Goal: Obtain resource: Download file/media

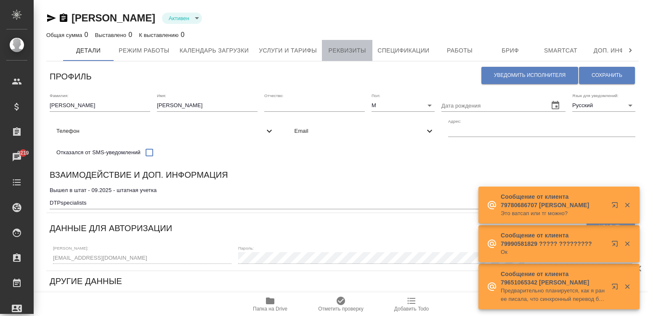
click at [333, 46] on span "Реквизиты" at bounding box center [347, 50] width 40 height 11
select select "10"
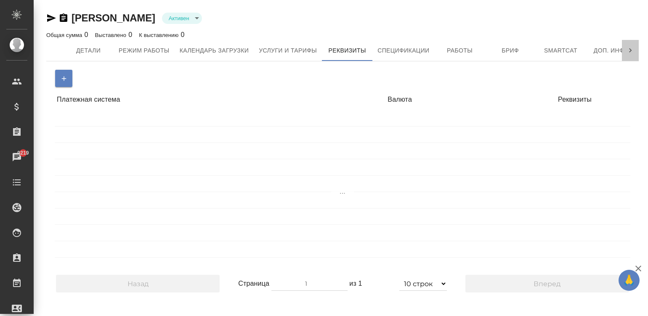
click at [628, 49] on icon at bounding box center [630, 50] width 8 height 8
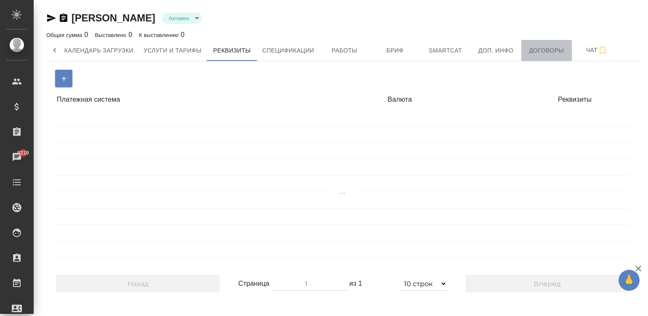
click at [532, 48] on span "Договоры" at bounding box center [546, 50] width 40 height 11
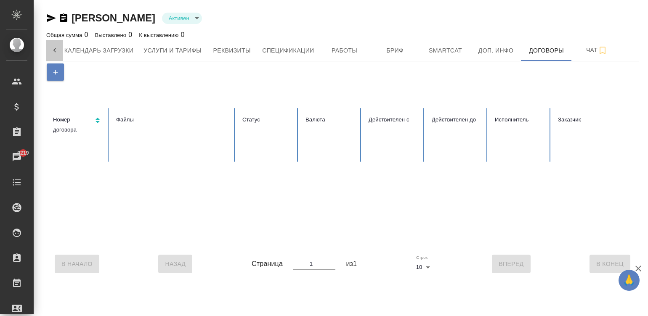
click at [51, 47] on icon at bounding box center [54, 50] width 8 height 8
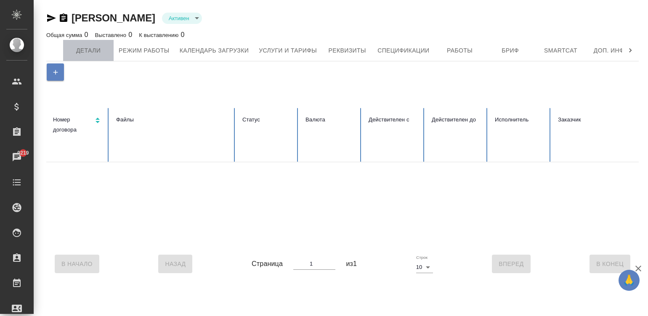
click at [75, 53] on span "Детали" at bounding box center [88, 50] width 40 height 11
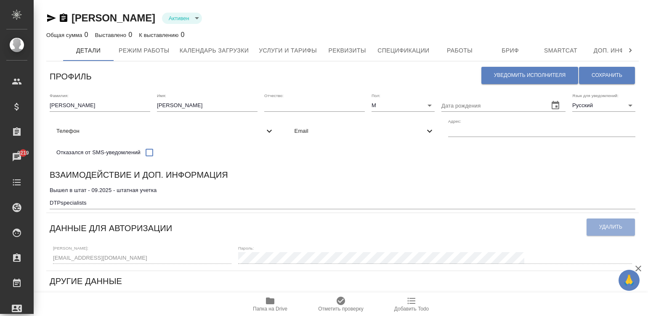
click at [332, 185] on div "Взаимодействие и доп. информация" at bounding box center [343, 176] width 586 height 16
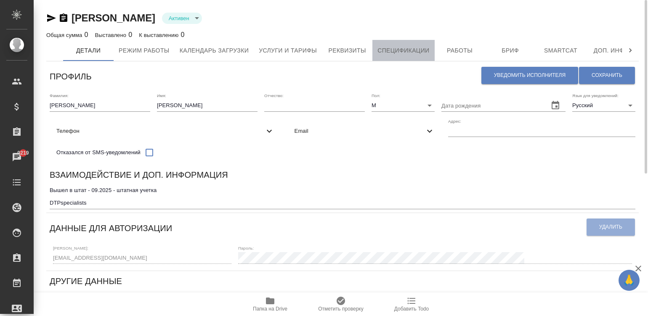
click at [407, 55] on span "Спецификации" at bounding box center [403, 50] width 52 height 11
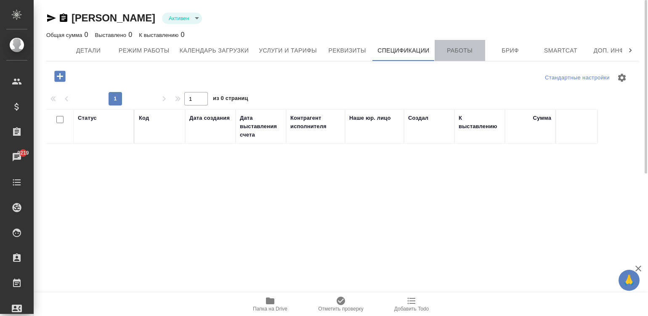
click at [460, 50] on span "Работы" at bounding box center [460, 50] width 40 height 11
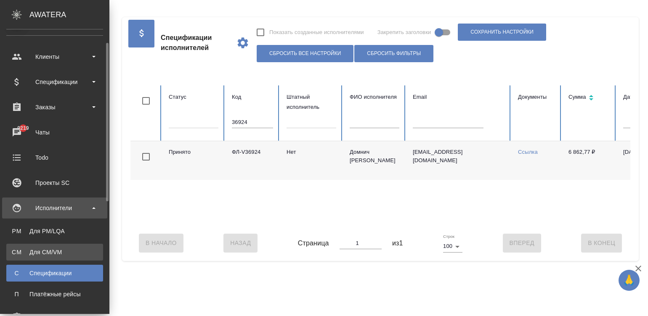
scroll to position [38, 0]
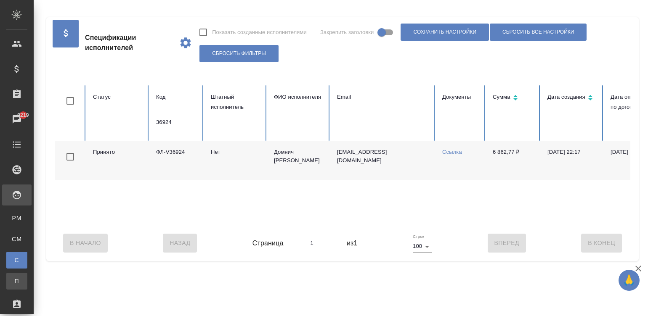
click at [13, 280] on div "Платёжные рейсы" at bounding box center [6, 281] width 13 height 8
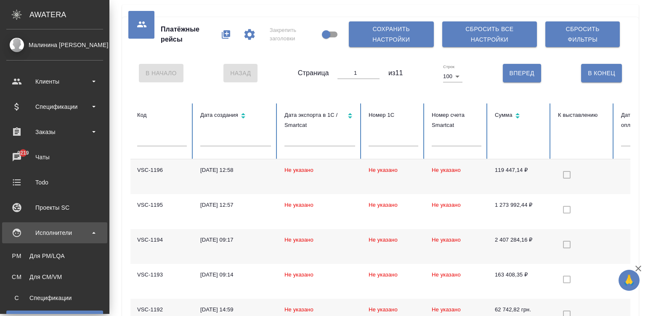
click at [278, 175] on td "Не указано" at bounding box center [320, 176] width 84 height 35
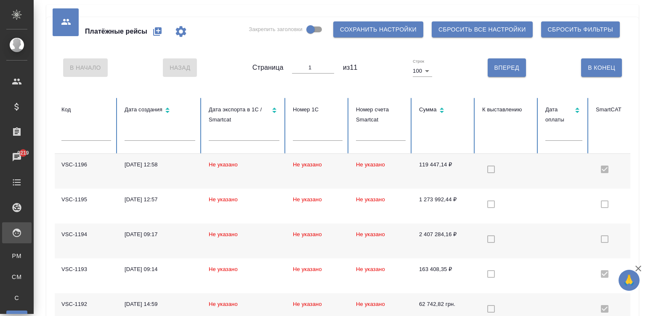
click at [323, 172] on td "Не указано" at bounding box center [317, 171] width 63 height 35
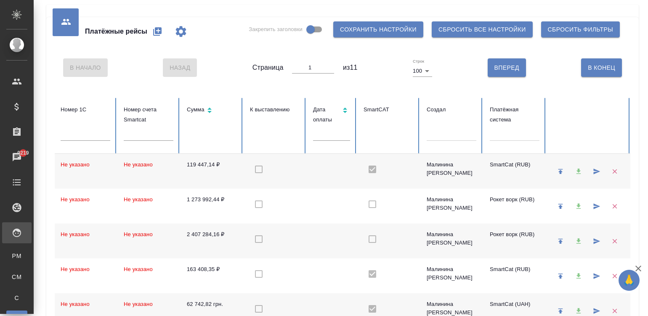
scroll to position [0, 240]
click at [569, 168] on div at bounding box center [578, 171] width 18 height 21
click at [294, 170] on td at bounding box center [274, 171] width 63 height 35
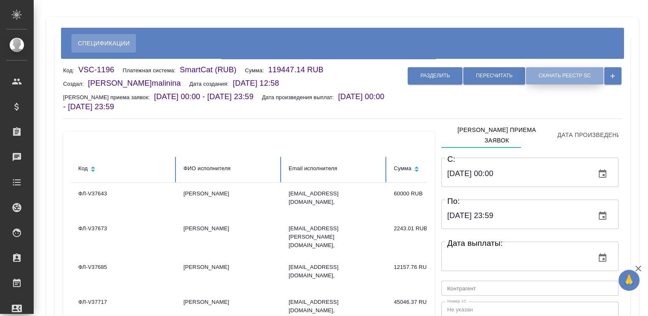
click at [545, 75] on span "Скачать реестр SC" at bounding box center [564, 75] width 52 height 7
